Goal: Information Seeking & Learning: Check status

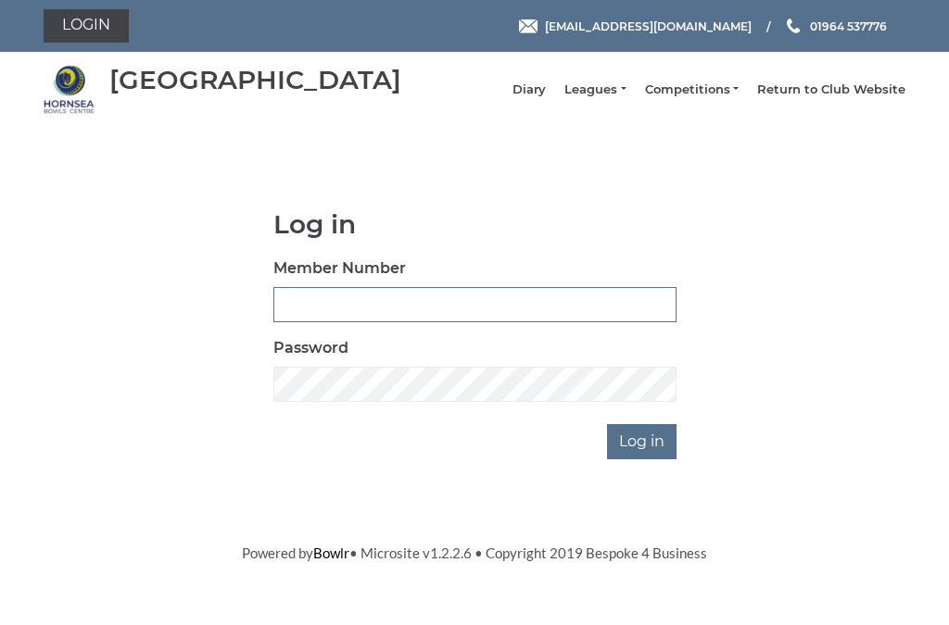
click at [309, 318] on input "Member Number" at bounding box center [474, 304] width 403 height 35
type input "0681"
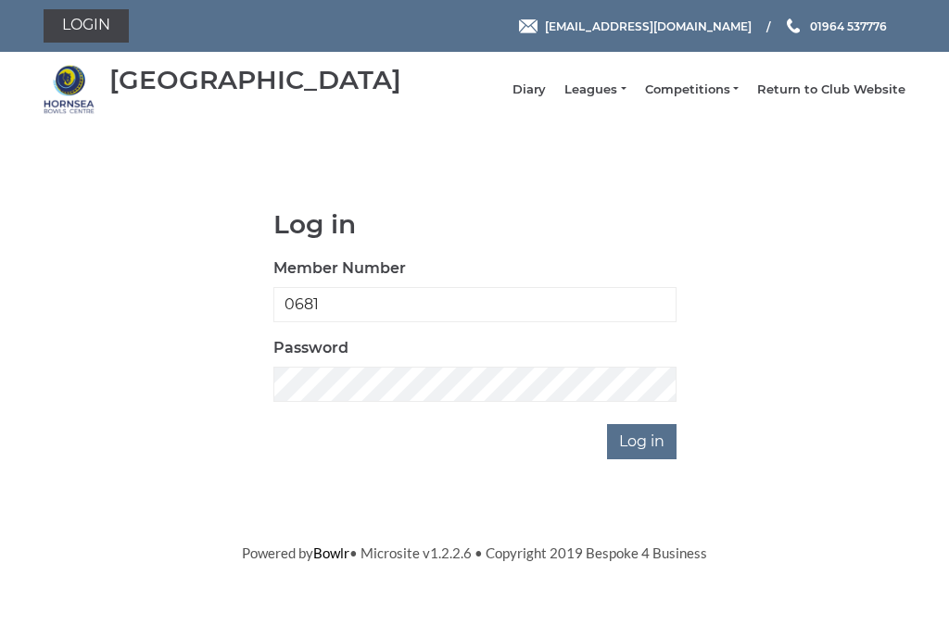
click at [643, 455] on input "Log in" at bounding box center [641, 441] width 69 height 35
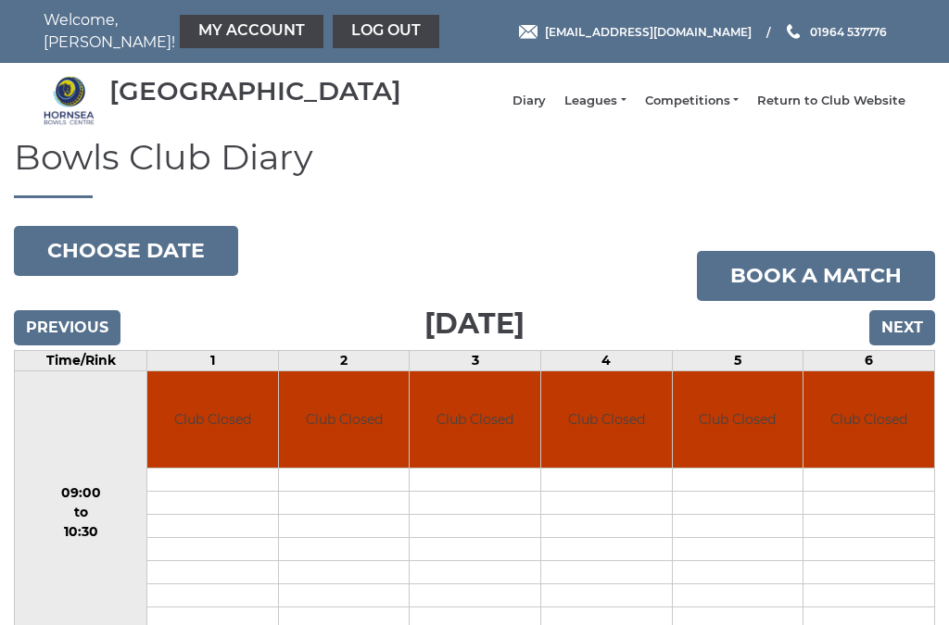
click at [615, 109] on link "Leagues" at bounding box center [594, 101] width 61 height 17
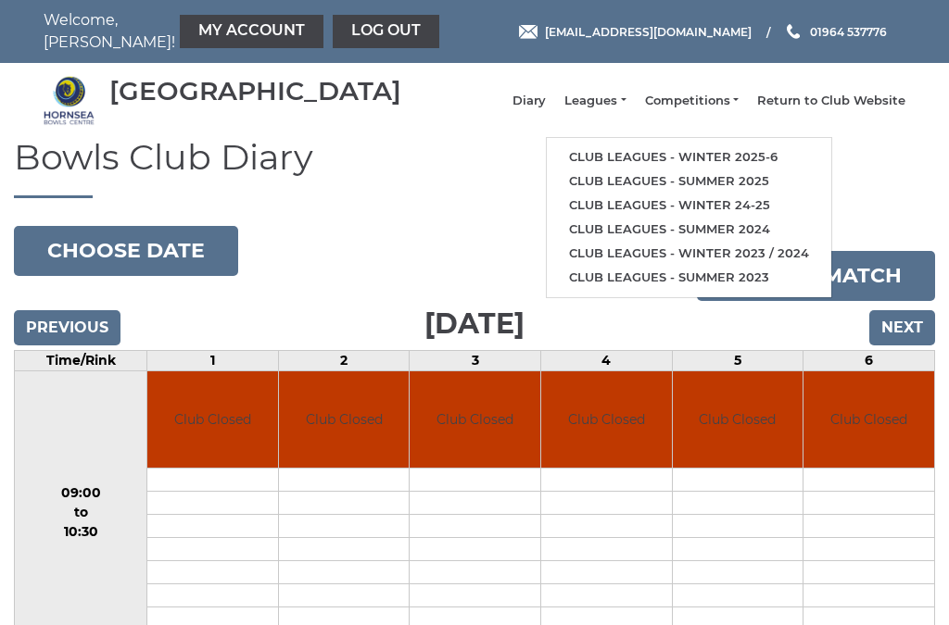
click at [763, 165] on link "Club leagues - Winter 2025-6" at bounding box center [689, 157] width 284 height 24
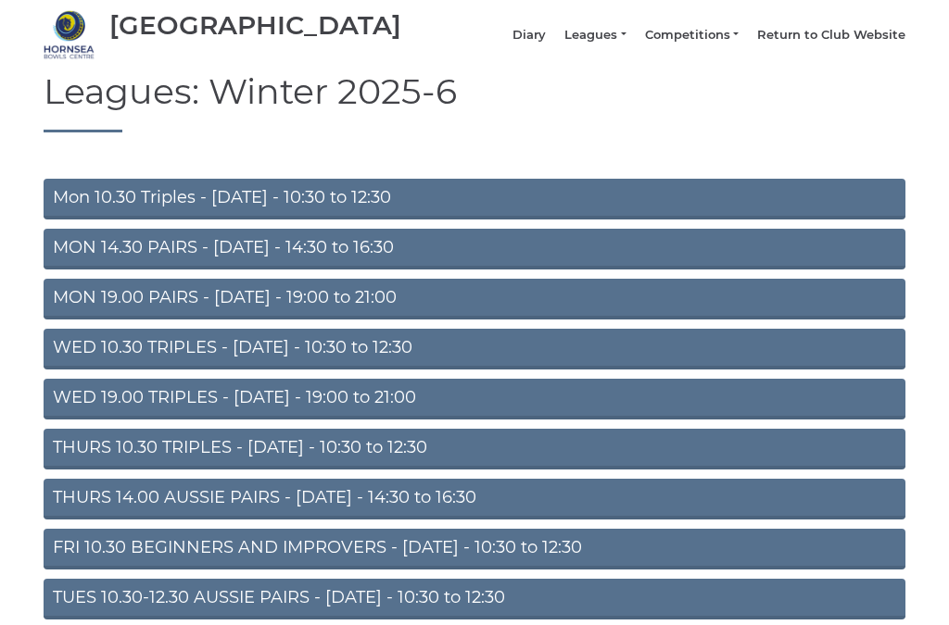
scroll to position [66, 0]
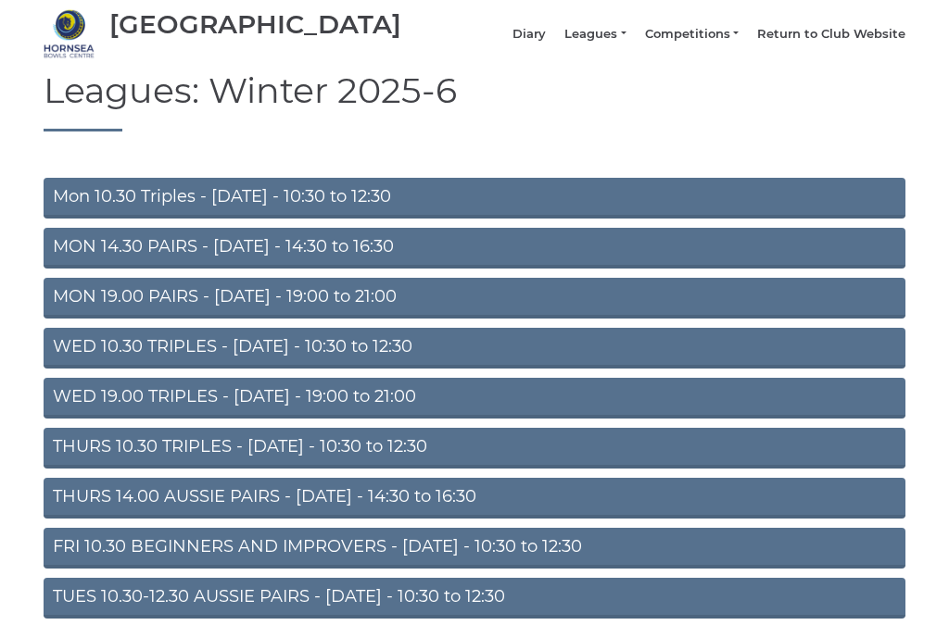
click at [555, 606] on link "TUES 10.30-12.30 AUSSIE PAIRS - Tuesday - 10:30 to 12:30" at bounding box center [475, 599] width 862 height 41
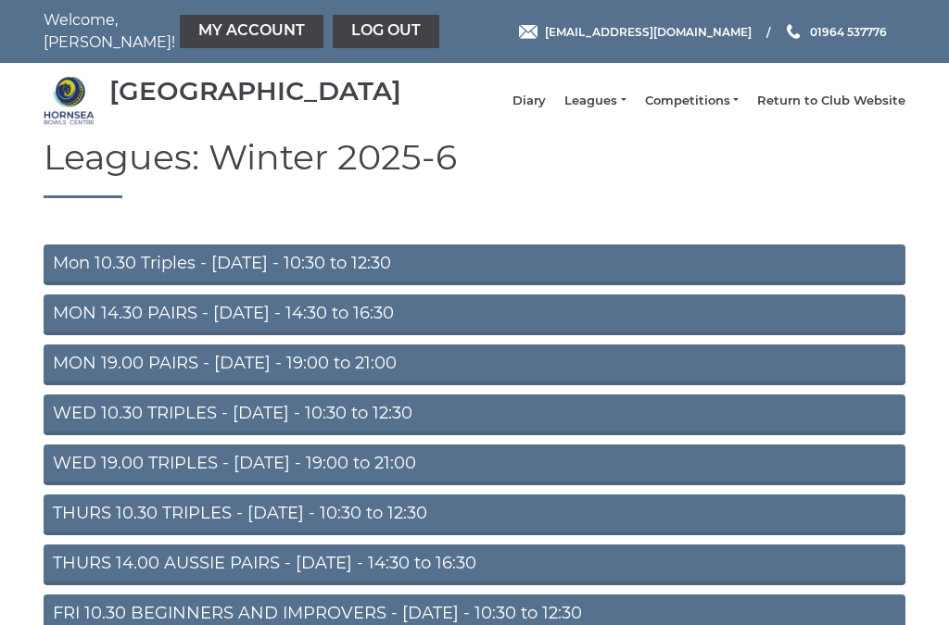
scroll to position [117, 0]
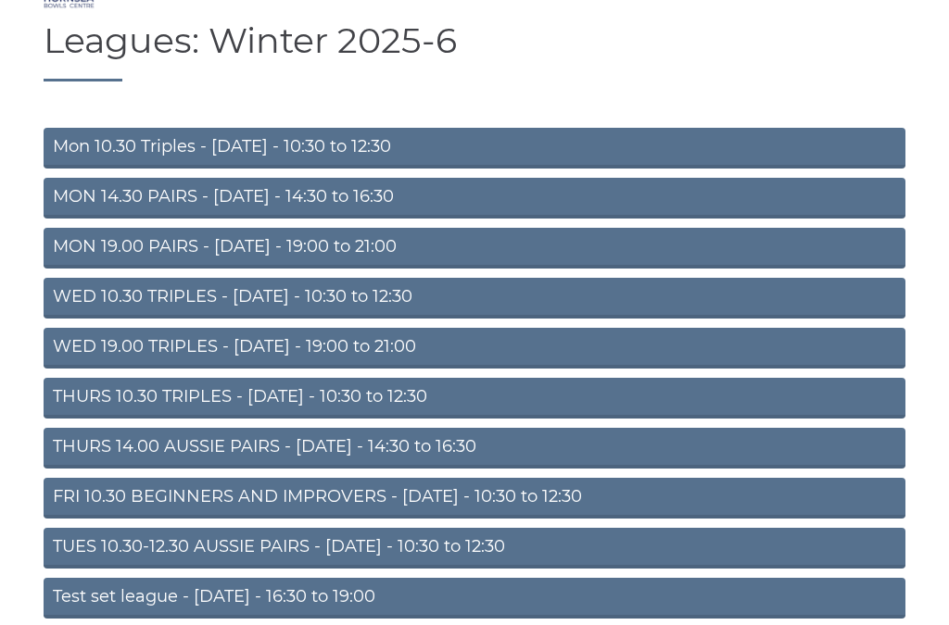
click at [486, 463] on link "THURS 14.00 AUSSIE PAIRS - Thursday - 14:30 to 16:30" at bounding box center [475, 448] width 862 height 41
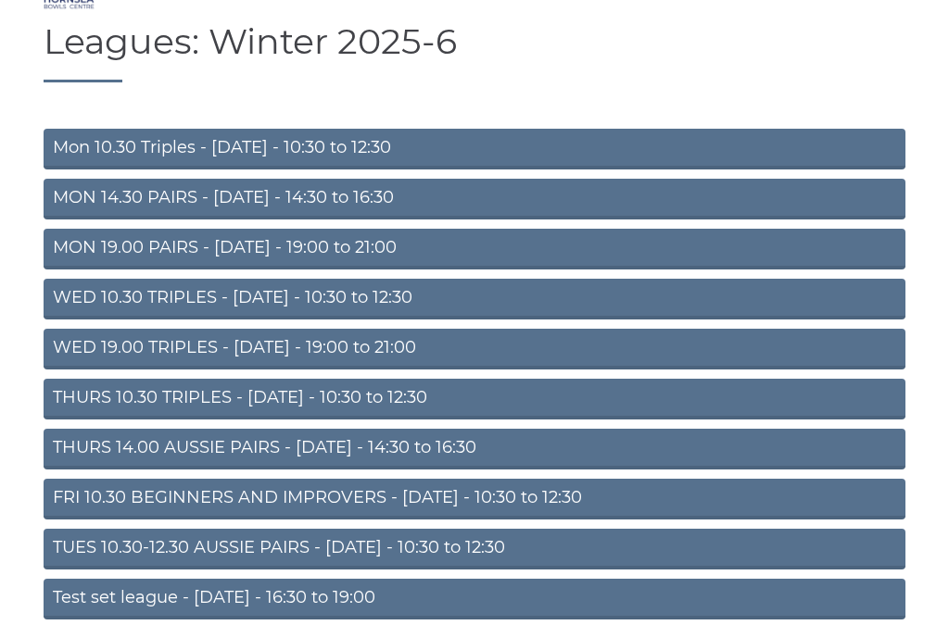
scroll to position [115, 0]
click at [588, 620] on link "Test set league - Monday - 16:30 to 19:00" at bounding box center [475, 600] width 862 height 41
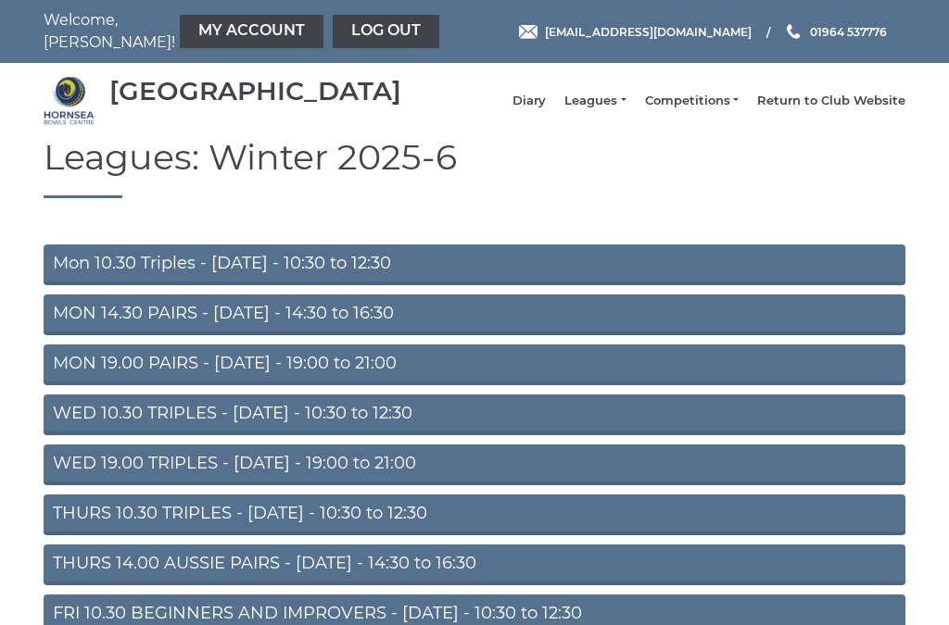
scroll to position [166, 0]
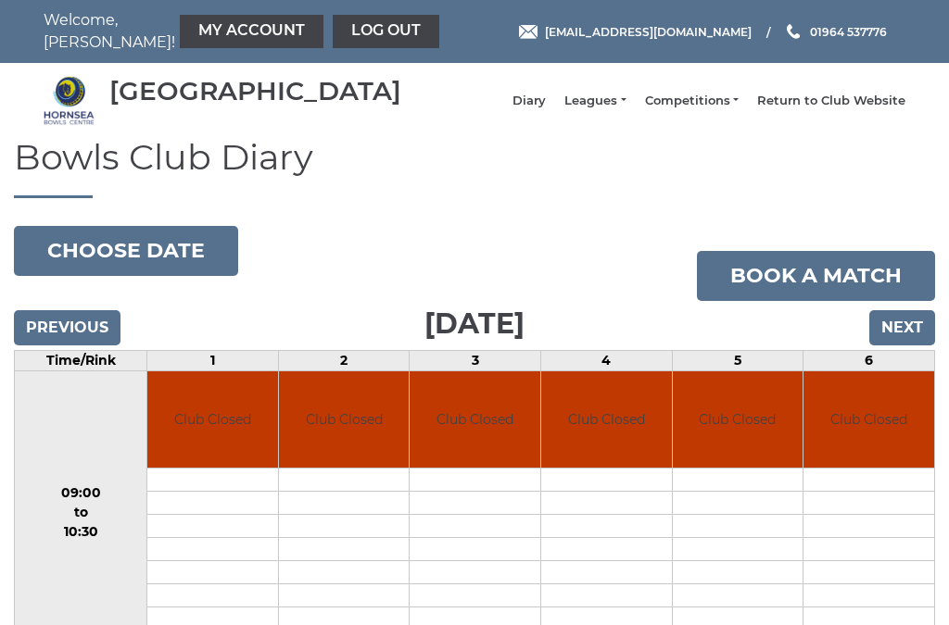
click at [118, 265] on button "Choose date" at bounding box center [126, 251] width 224 height 50
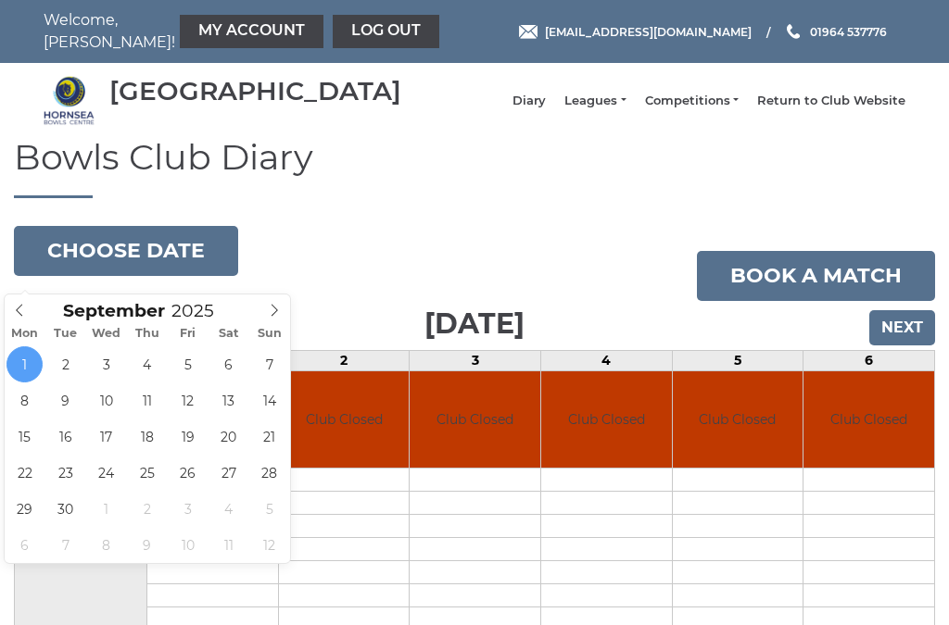
type input "2025-09-08"
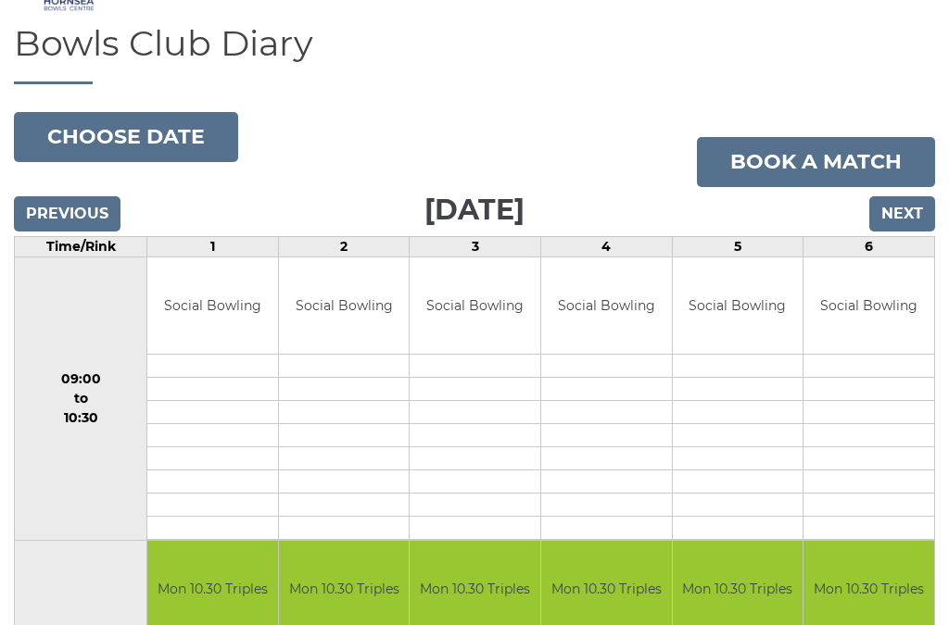
scroll to position [109, 0]
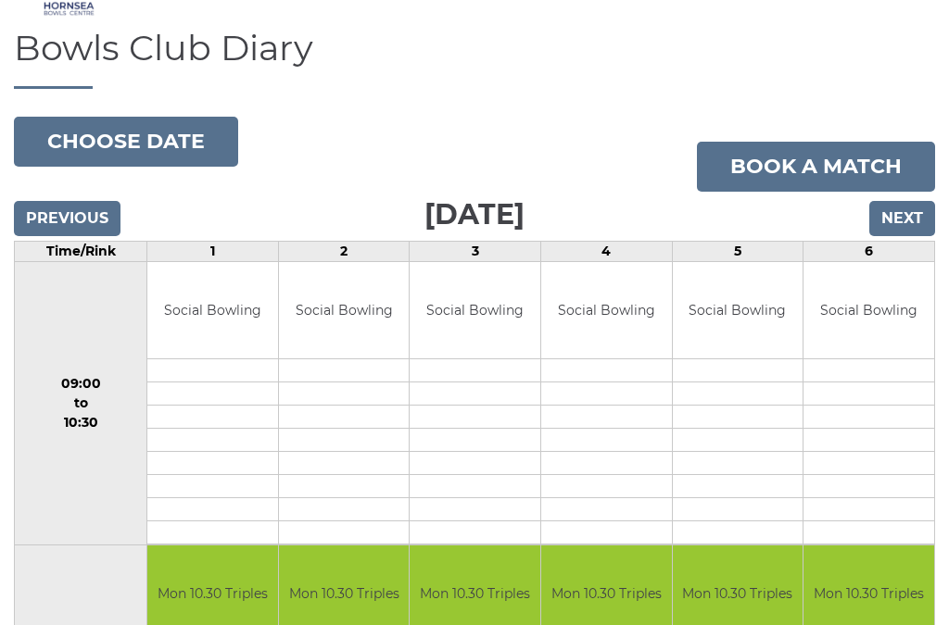
click at [155, 156] on button "Choose date" at bounding box center [126, 142] width 224 height 50
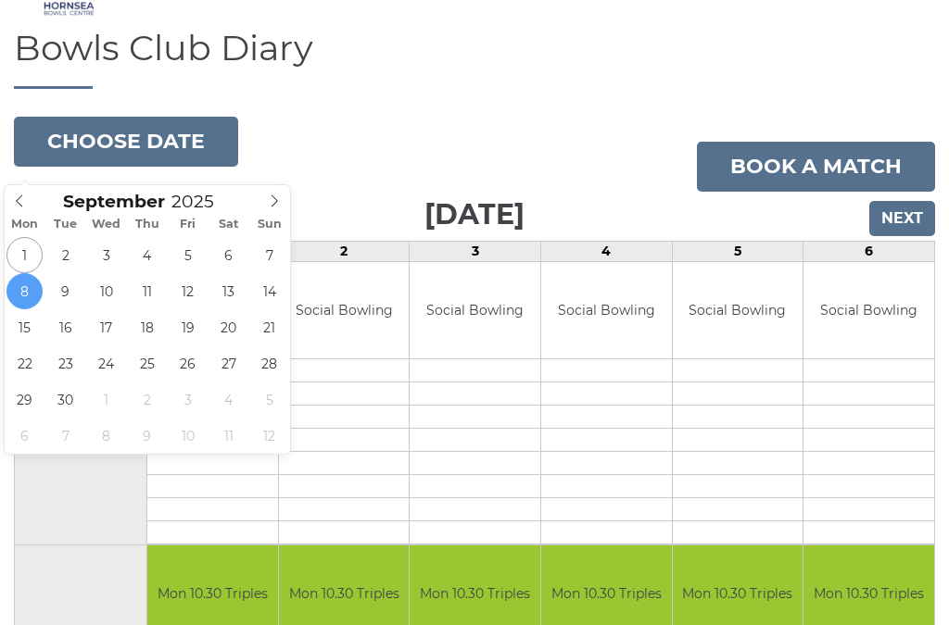
type input "2025-09-10"
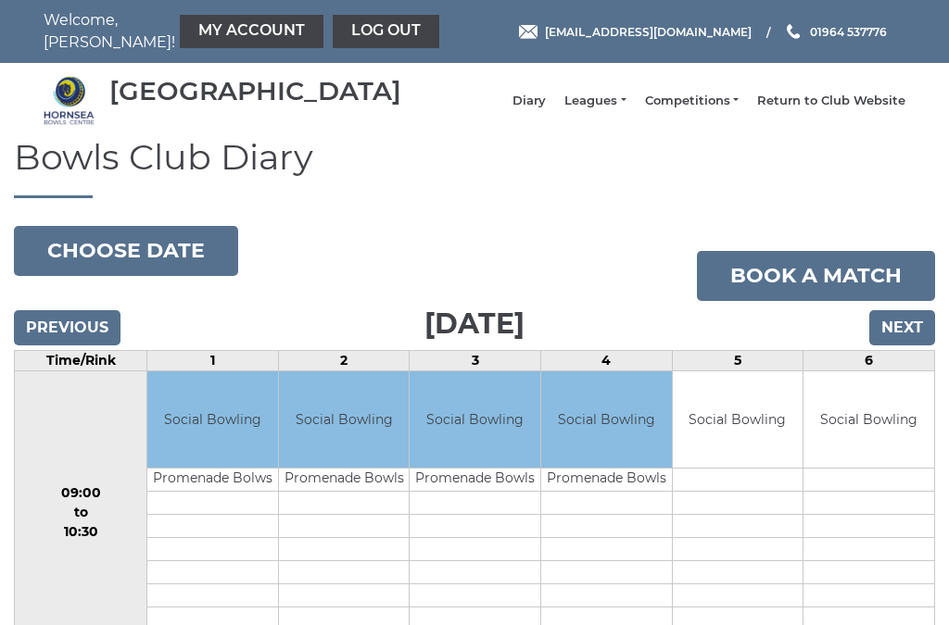
click at [200, 34] on link "My Account" at bounding box center [252, 31] width 144 height 33
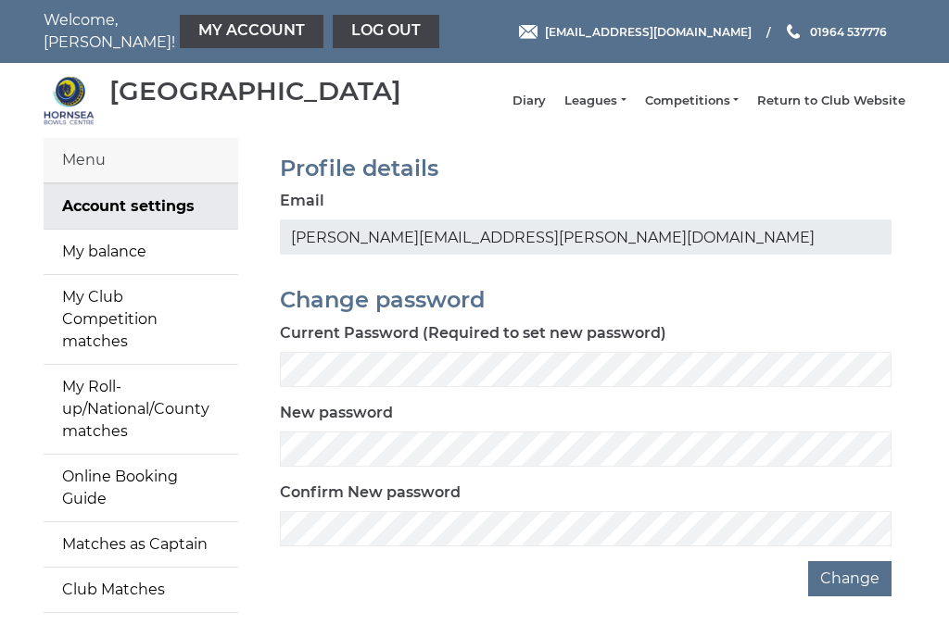
click at [171, 274] on link "My balance" at bounding box center [141, 252] width 195 height 44
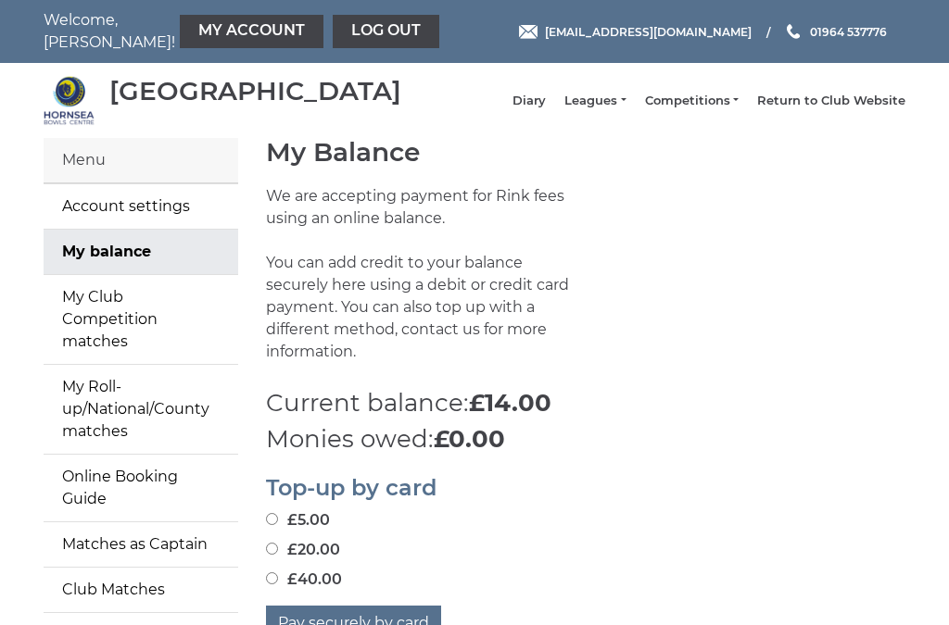
click at [336, 29] on link "Log out" at bounding box center [386, 31] width 107 height 33
